Goal: Task Accomplishment & Management: Use online tool/utility

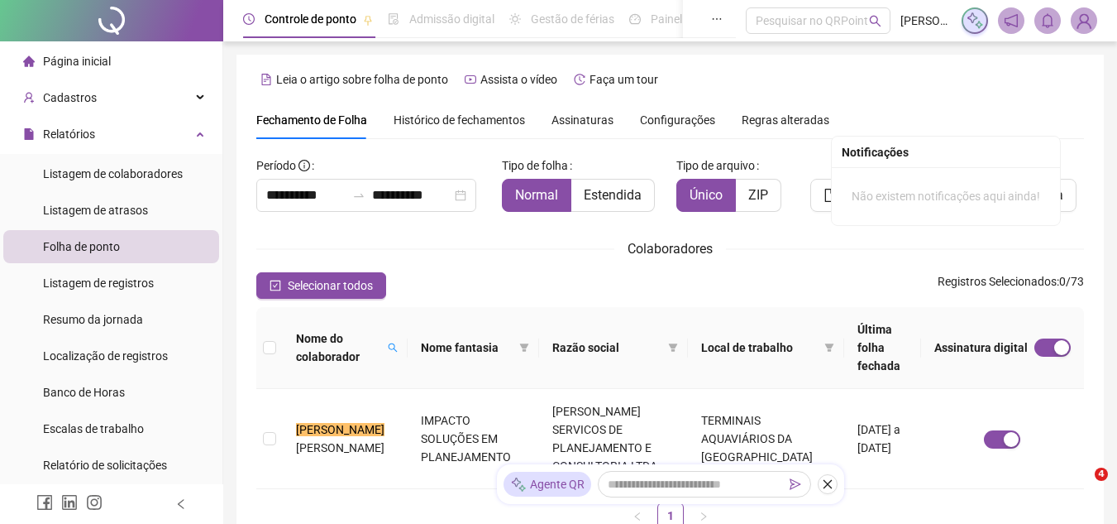
click at [389, 326] on span at bounding box center [393, 347] width 17 height 43
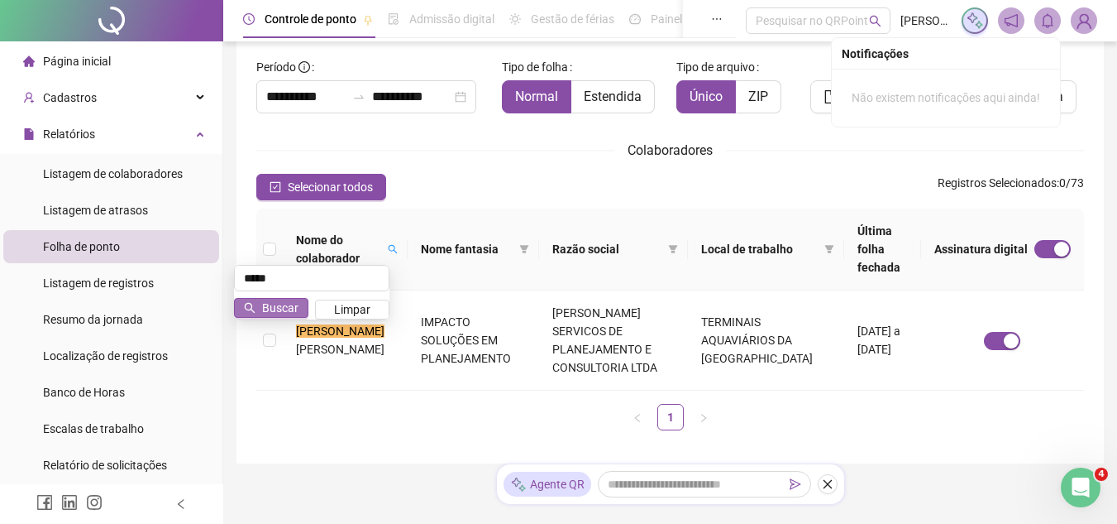
click at [290, 314] on span "Buscar" at bounding box center [280, 308] width 36 height 18
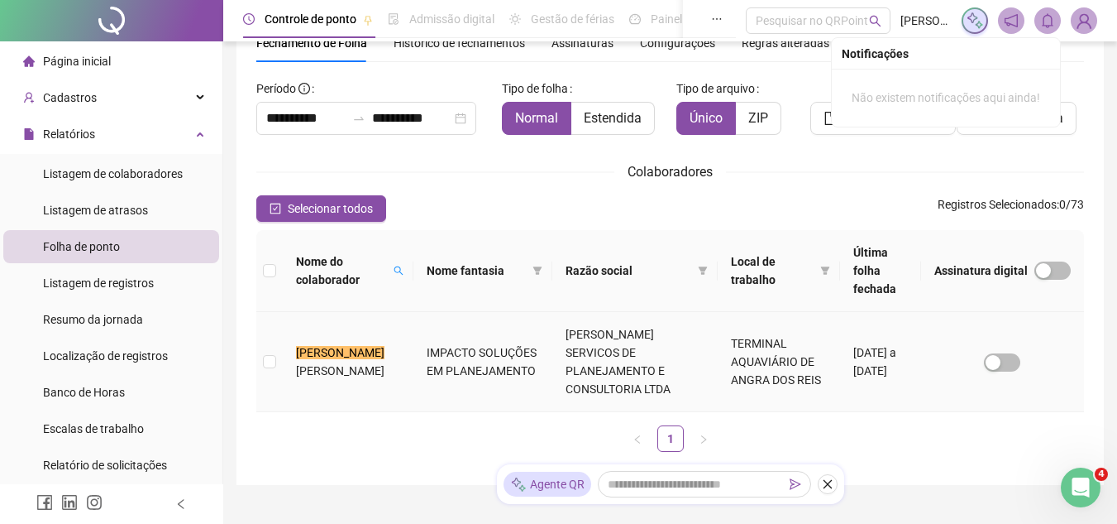
click at [299, 346] on mark "[PERSON_NAME]" at bounding box center [340, 352] width 88 height 13
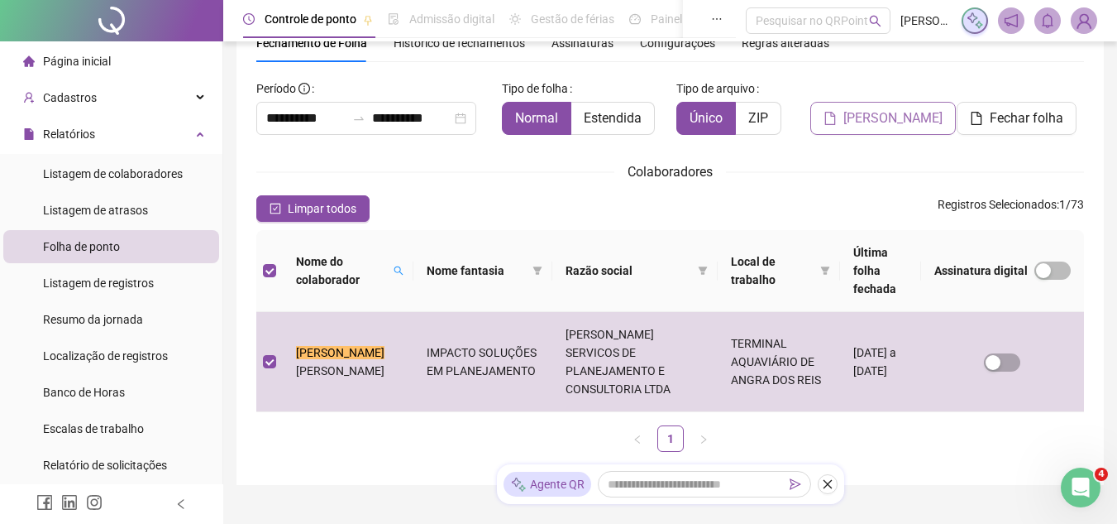
click at [890, 120] on span "[PERSON_NAME]" at bounding box center [893, 118] width 99 height 20
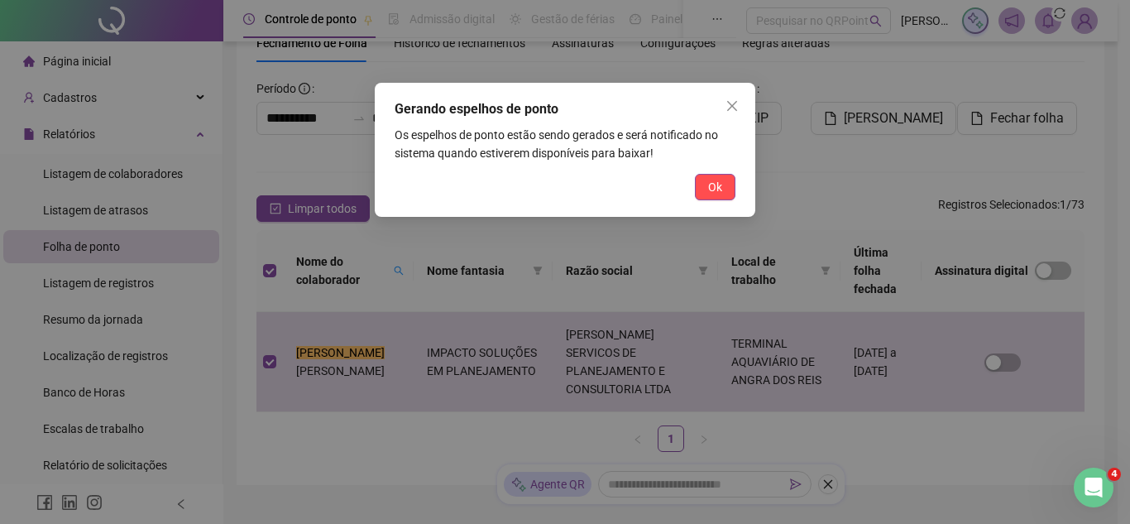
click at [693, 196] on div "Ok" at bounding box center [565, 187] width 341 height 26
click at [697, 196] on button "Ok" at bounding box center [715, 187] width 41 height 26
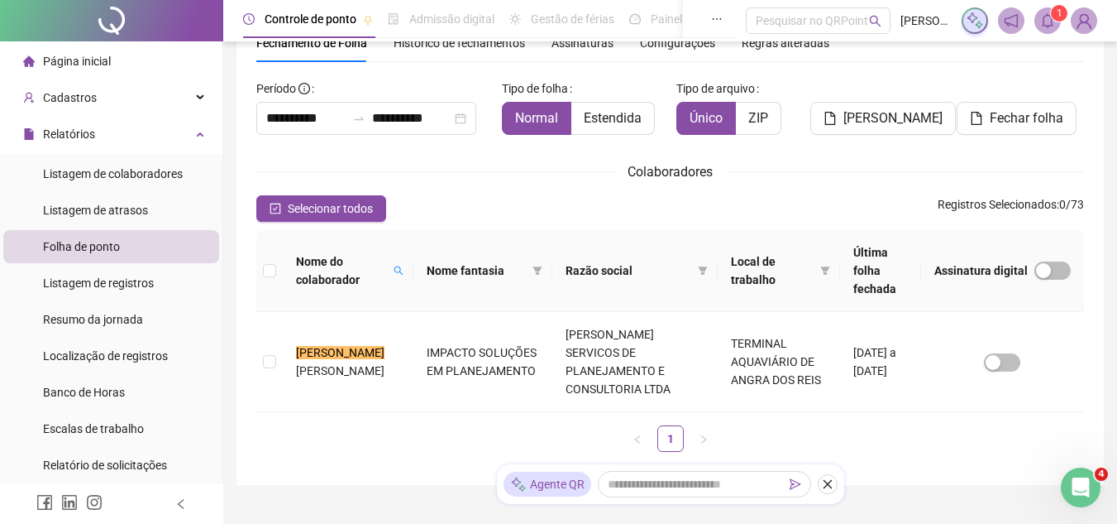
click at [1062, 21] on span "1" at bounding box center [1060, 13] width 6 height 17
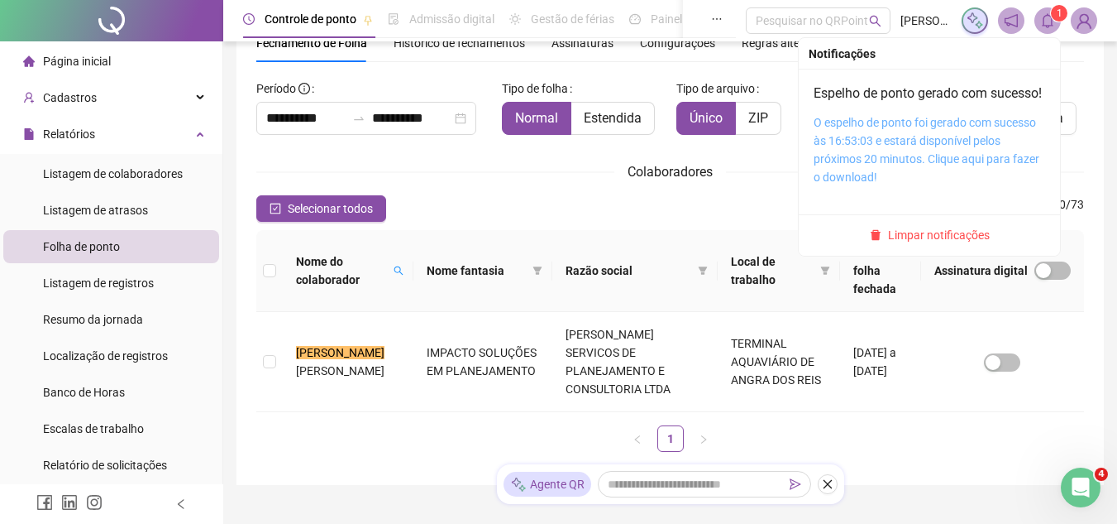
click at [993, 159] on link "O espelho de ponto foi gerado com sucesso às 16:53:03 e estará disponível pelos…" at bounding box center [927, 150] width 226 height 68
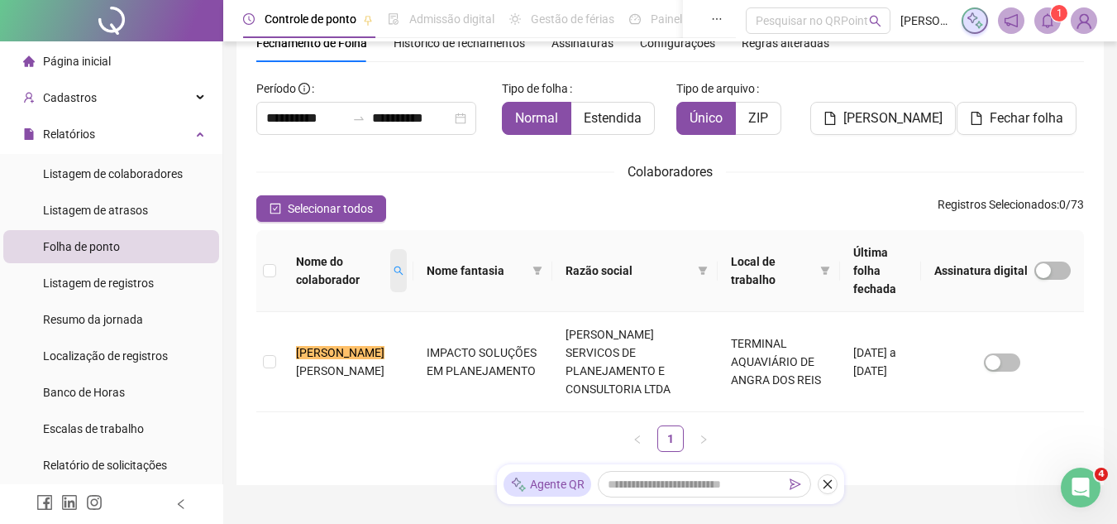
click at [394, 266] on icon "search" at bounding box center [398, 270] width 9 height 9
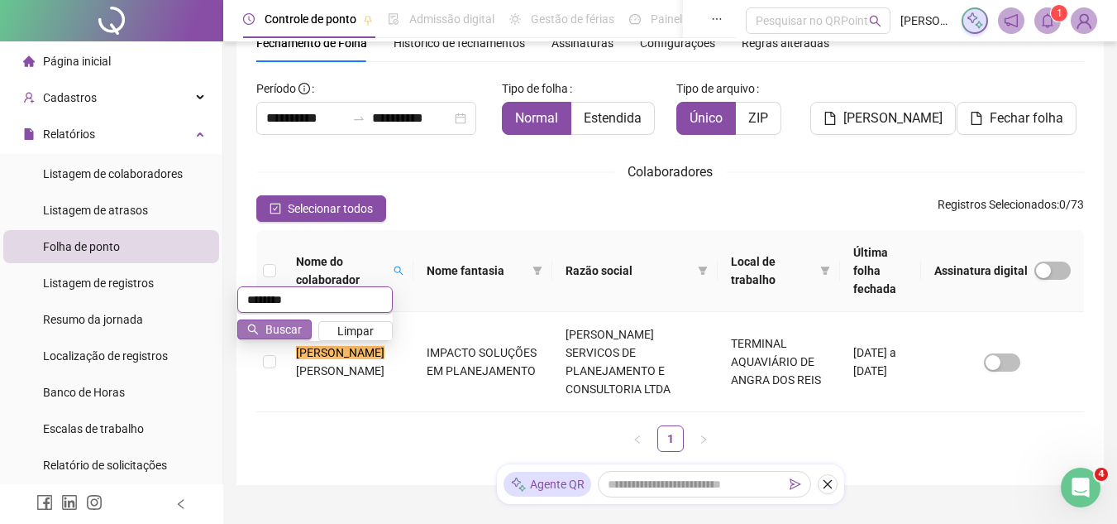
type input "********"
click at [283, 325] on span "Buscar" at bounding box center [283, 329] width 36 height 18
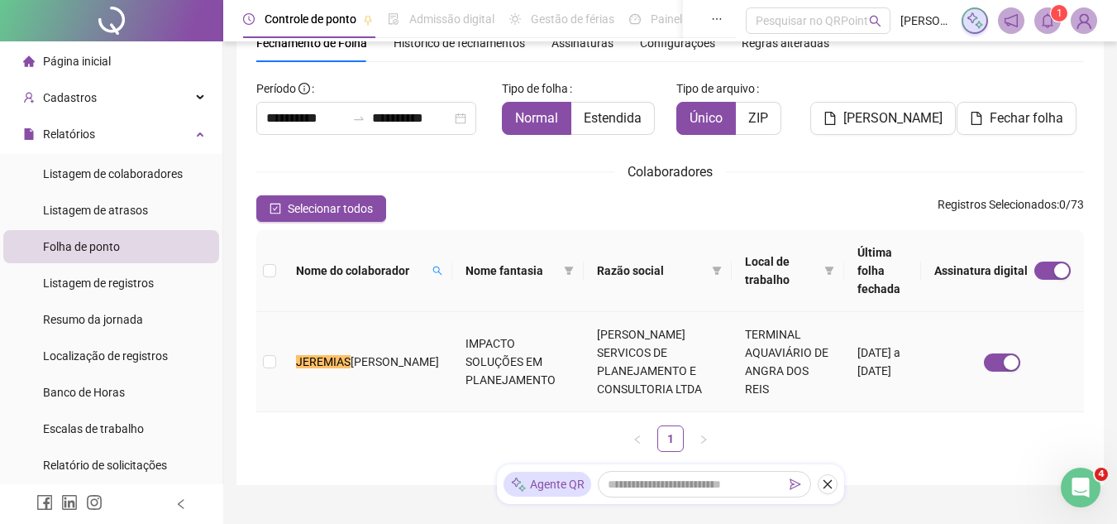
click at [351, 355] on span "[PERSON_NAME]" at bounding box center [395, 361] width 88 height 13
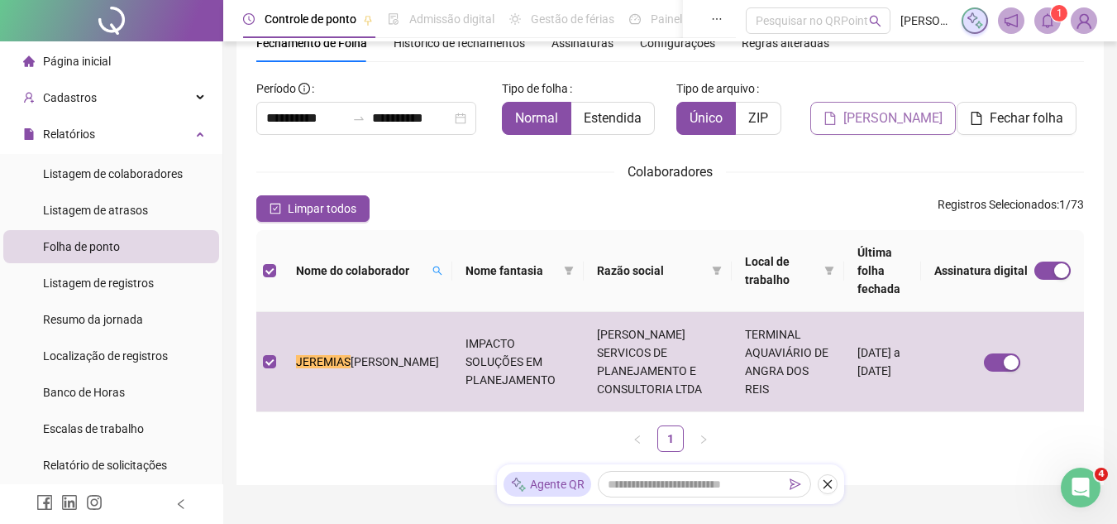
click at [889, 119] on span "[PERSON_NAME]" at bounding box center [893, 118] width 99 height 20
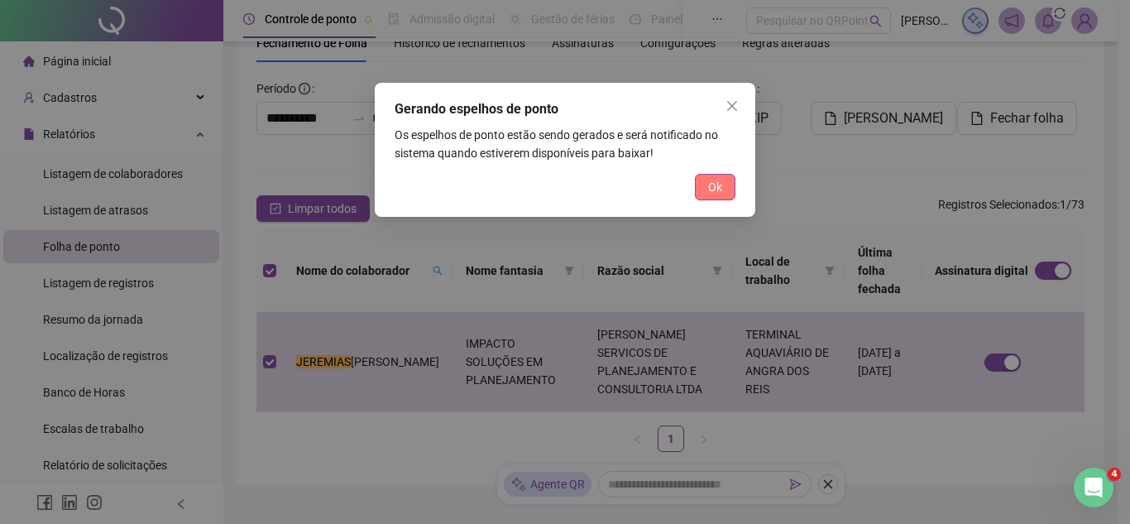
click at [732, 189] on button "Ok" at bounding box center [715, 187] width 41 height 26
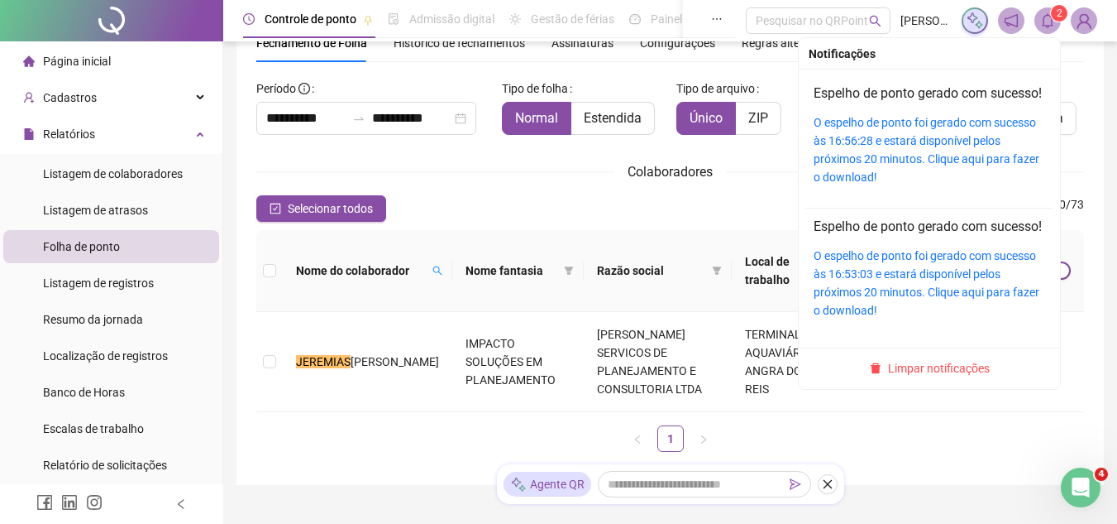
click at [1045, 24] on icon "bell" at bounding box center [1047, 20] width 15 height 15
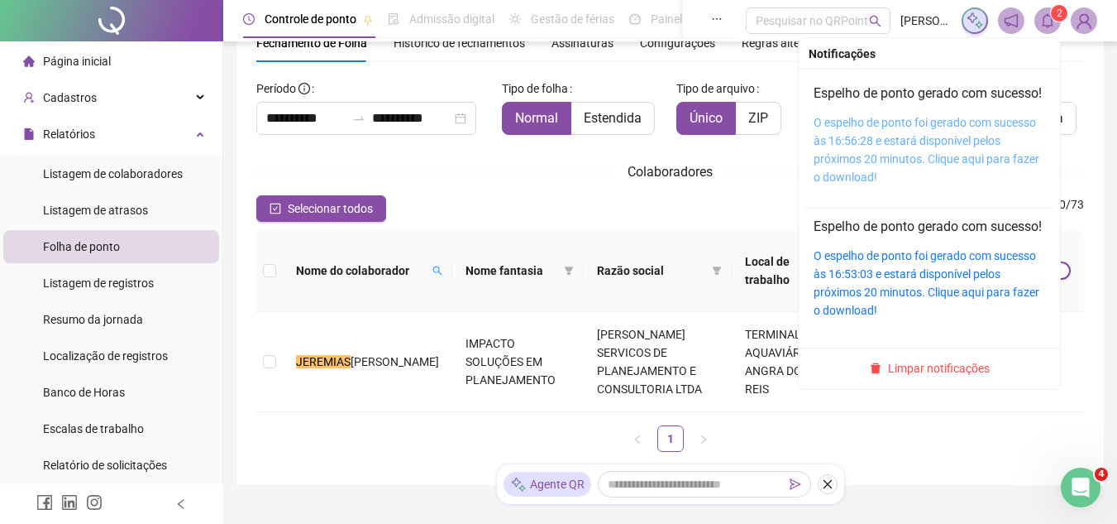
click at [948, 177] on link "O espelho de ponto foi gerado com sucesso às 16:56:28 e estará disponível pelos…" at bounding box center [927, 150] width 226 height 68
